Goal: Task Accomplishment & Management: Register for event/course

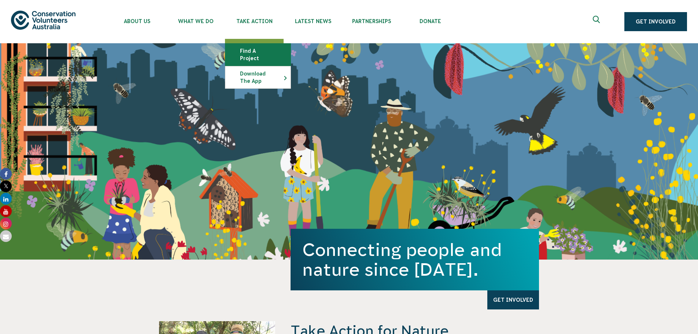
click at [267, 55] on link "Find a project" at bounding box center [257, 55] width 65 height 22
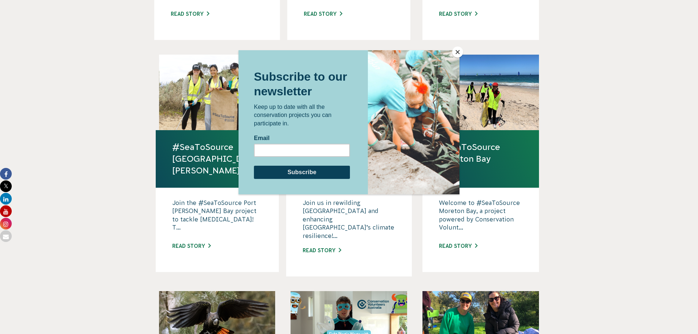
scroll to position [449, 0]
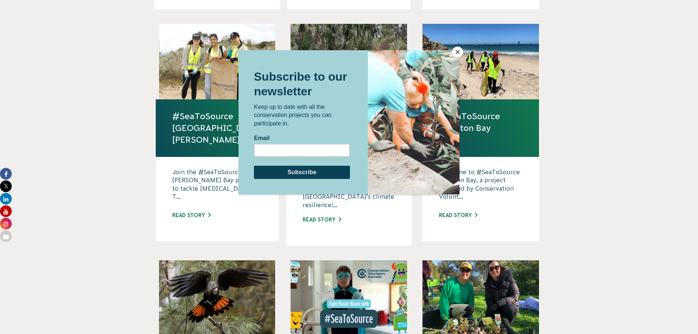
click at [460, 50] on button "Close" at bounding box center [457, 52] width 11 height 11
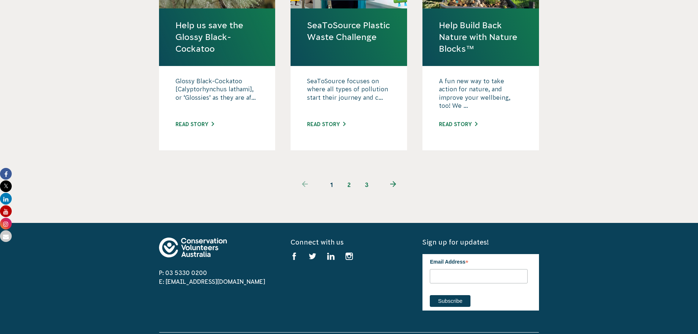
scroll to position [778, 0]
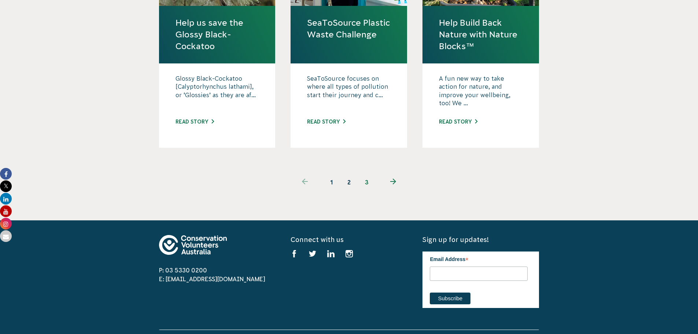
drag, startPoint x: 348, startPoint y: 161, endPoint x: 401, endPoint y: 170, distance: 53.9
click at [348, 173] on link "2" at bounding box center [349, 182] width 18 height 18
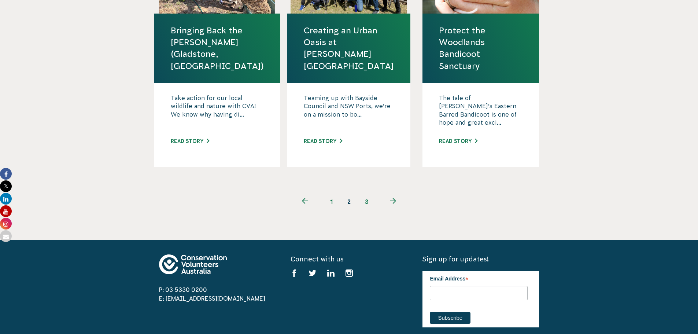
scroll to position [824, 0]
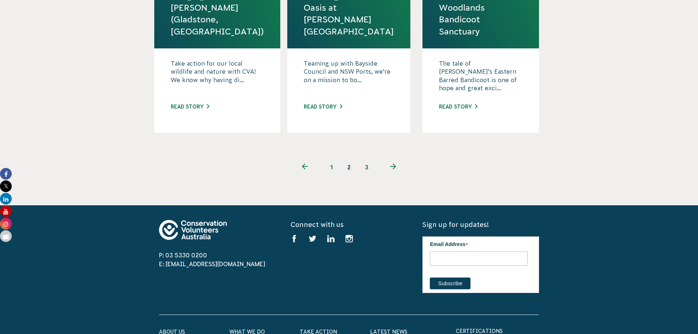
click at [365, 158] on link "3" at bounding box center [367, 167] width 18 height 18
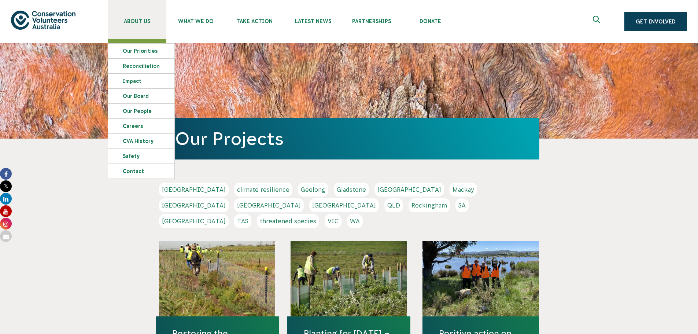
click at [145, 21] on span "About Us" at bounding box center [137, 21] width 59 height 6
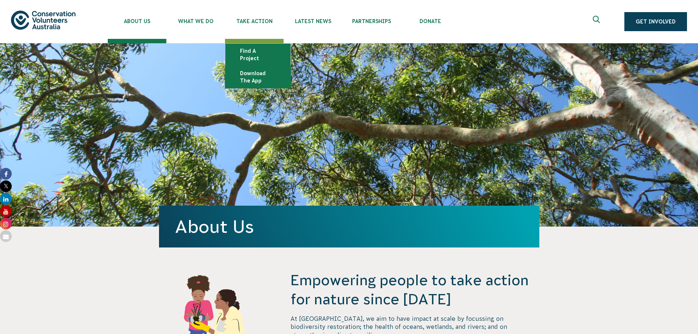
drag, startPoint x: 266, startPoint y: 52, endPoint x: 283, endPoint y: 60, distance: 18.8
click at [266, 52] on link "Find a project" at bounding box center [257, 55] width 65 height 22
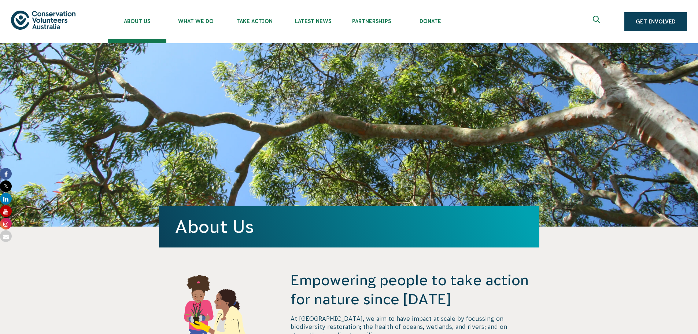
scroll to position [192, 0]
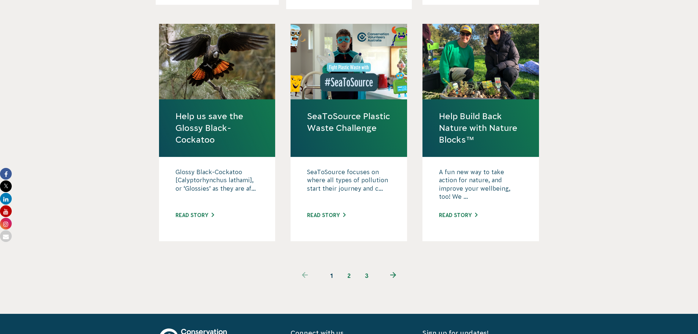
scroll to position [687, 0]
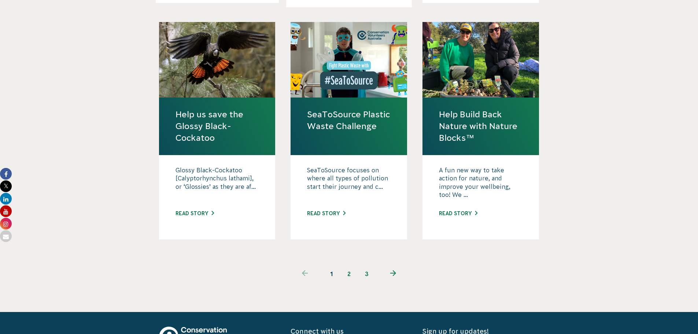
click at [348, 265] on link "2" at bounding box center [349, 274] width 18 height 18
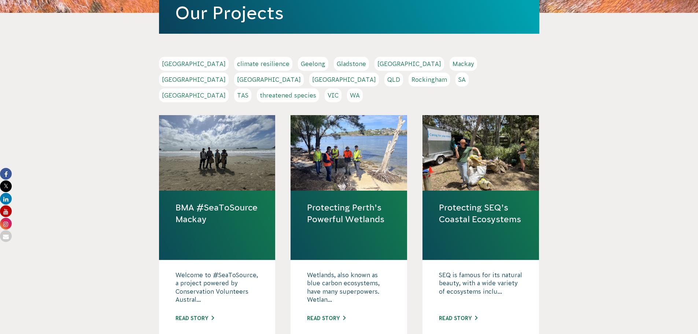
scroll to position [137, 0]
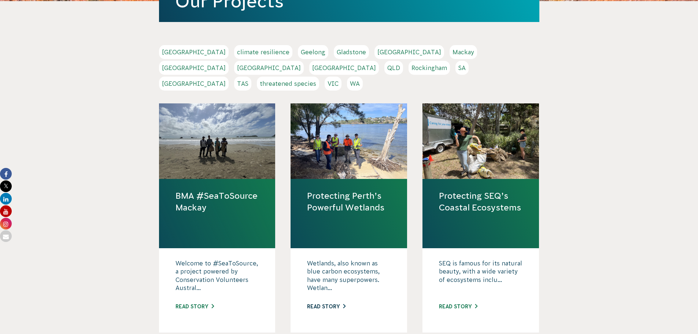
click at [331, 303] on link "Read story" at bounding box center [326, 306] width 38 height 6
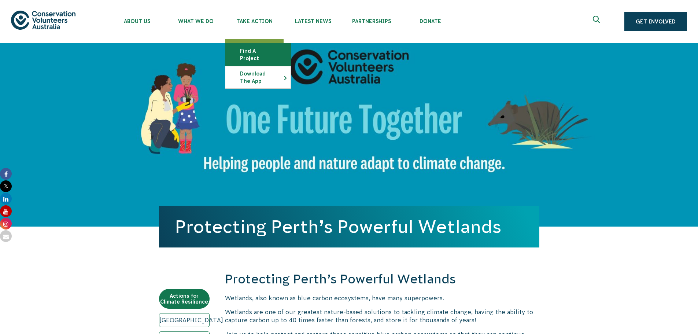
click at [277, 50] on link "Find a project" at bounding box center [257, 55] width 65 height 22
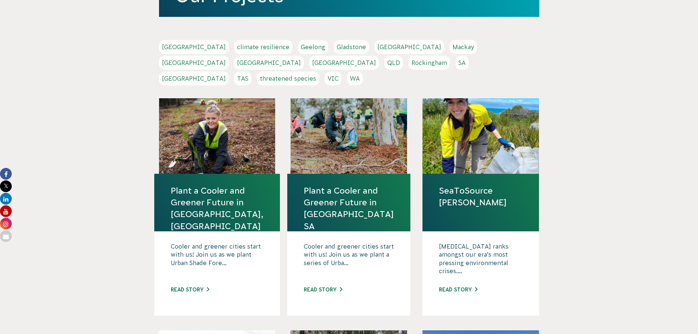
scroll to position [137, 0]
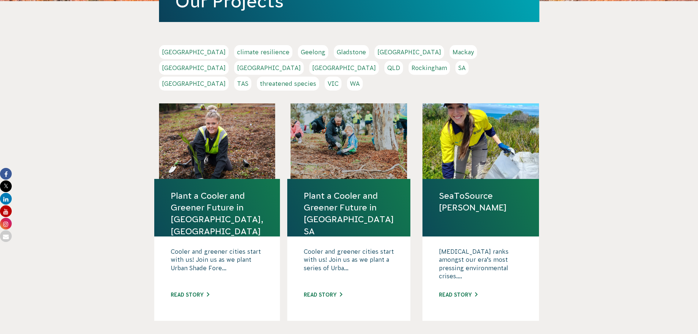
click at [319, 77] on link "threatened species" at bounding box center [288, 84] width 62 height 14
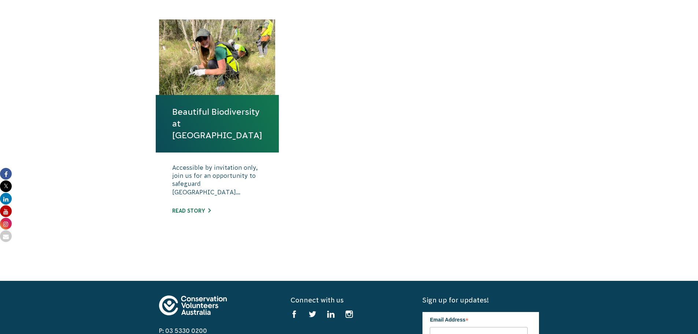
scroll to position [265, 0]
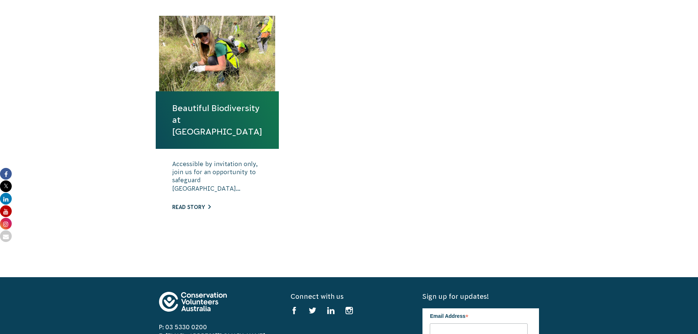
click at [203, 210] on link "Read story" at bounding box center [191, 207] width 38 height 6
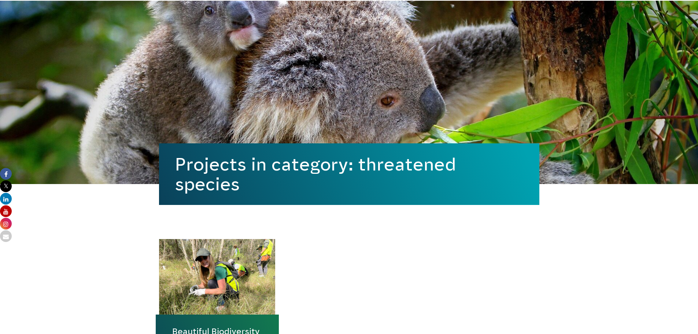
scroll to position [0, 0]
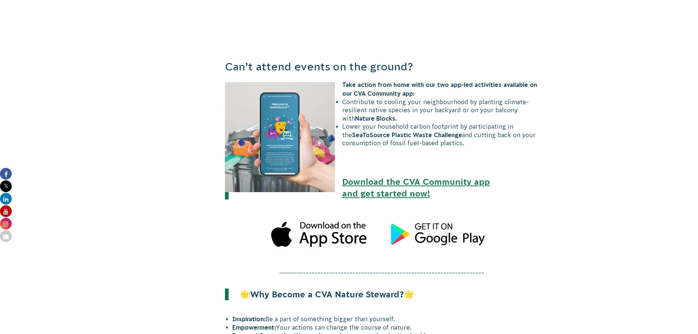
scroll to position [613, 0]
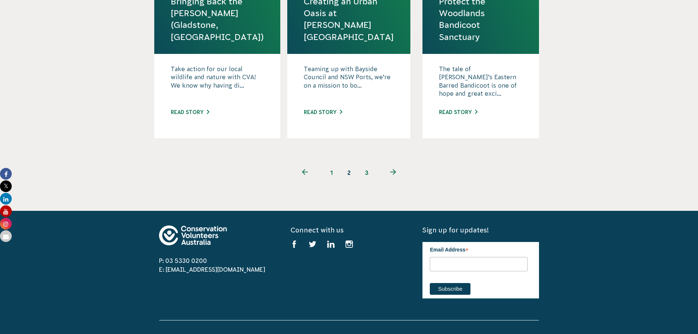
scroll to position [824, 0]
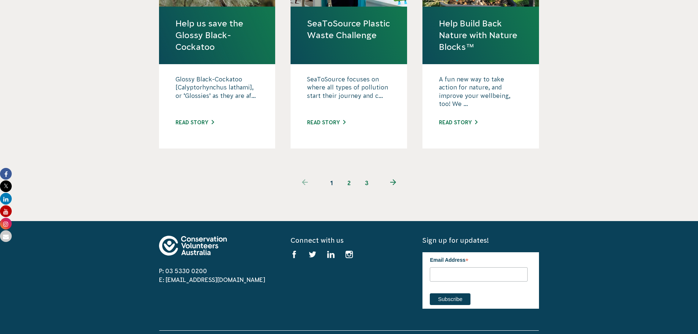
scroll to position [778, 0]
